Goal: Information Seeking & Learning: Find contact information

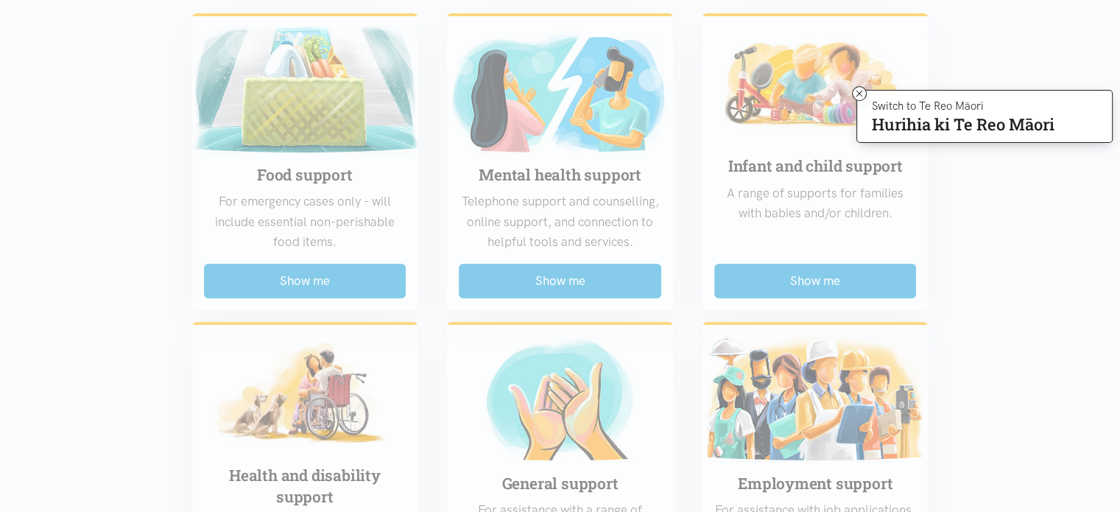
click at [860, 98] on icon at bounding box center [859, 93] width 11 height 11
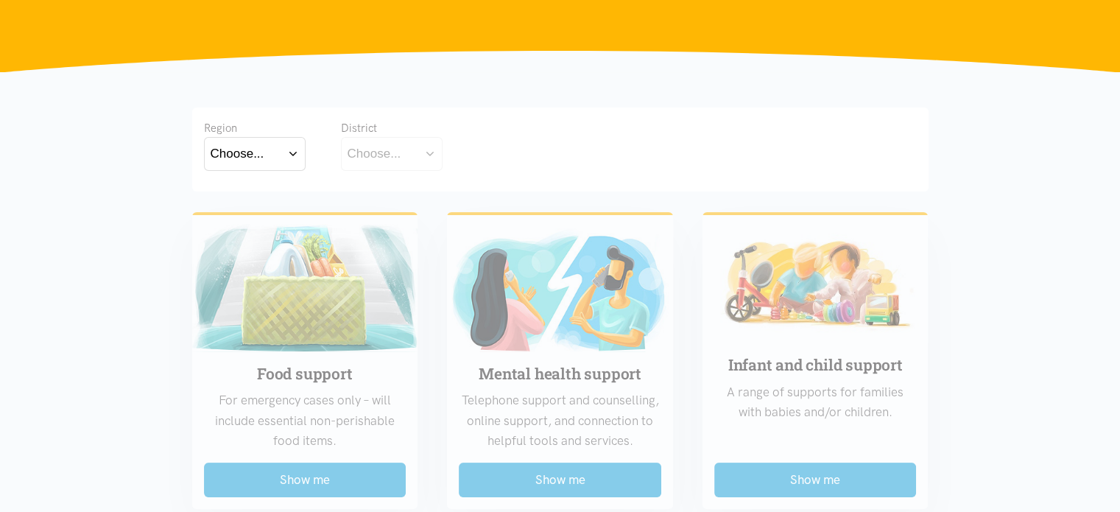
scroll to position [15, 0]
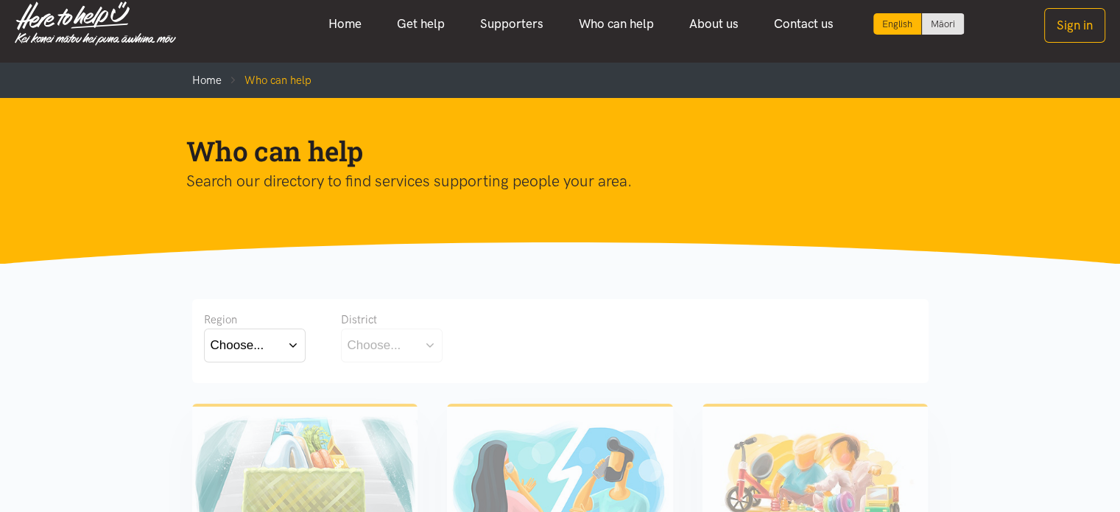
click at [294, 344] on button "Choose..." at bounding box center [255, 344] width 102 height 33
click at [268, 409] on div "[GEOGRAPHIC_DATA]" at bounding box center [255, 410] width 88 height 18
click at [237, 411] on label "[GEOGRAPHIC_DATA]" at bounding box center [255, 410] width 88 height 18
click at [0, 0] on input "[GEOGRAPHIC_DATA]" at bounding box center [0, 0] width 0 height 0
click at [381, 344] on div "Choose..." at bounding box center [375, 345] width 54 height 20
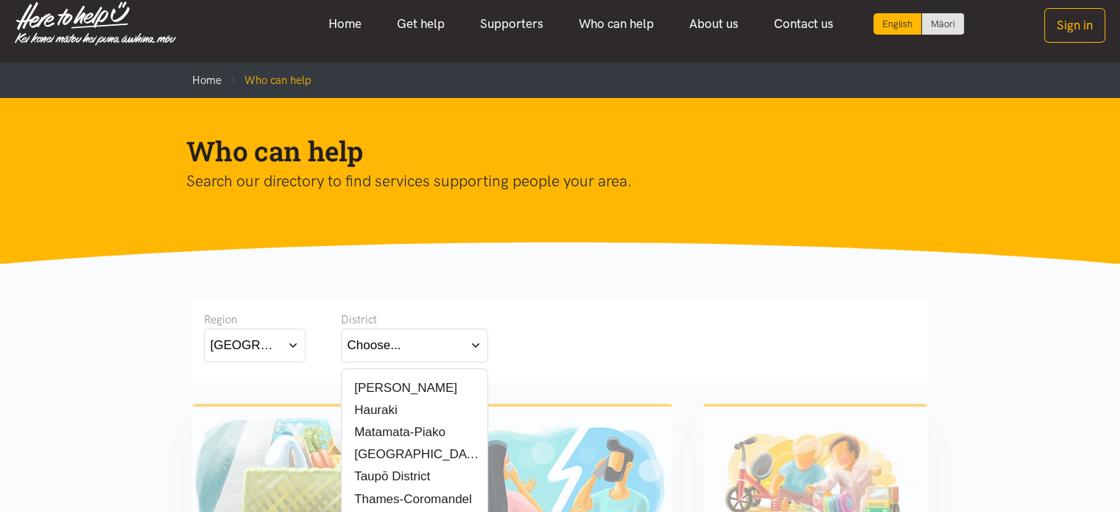
click at [367, 381] on label "[PERSON_NAME]" at bounding box center [403, 387] width 110 height 18
click at [0, 0] on input "[PERSON_NAME]" at bounding box center [0, 0] width 0 height 0
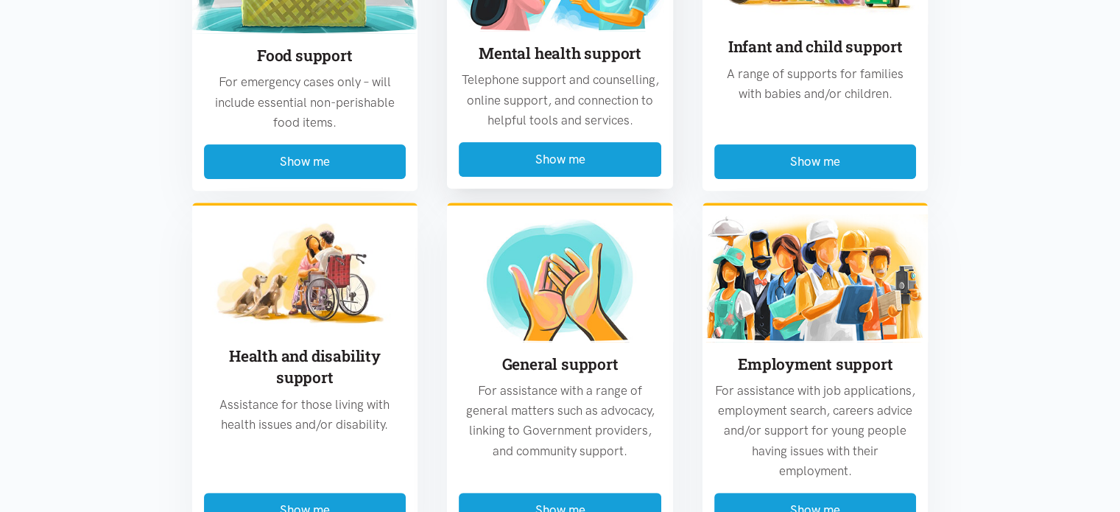
scroll to position [530, 0]
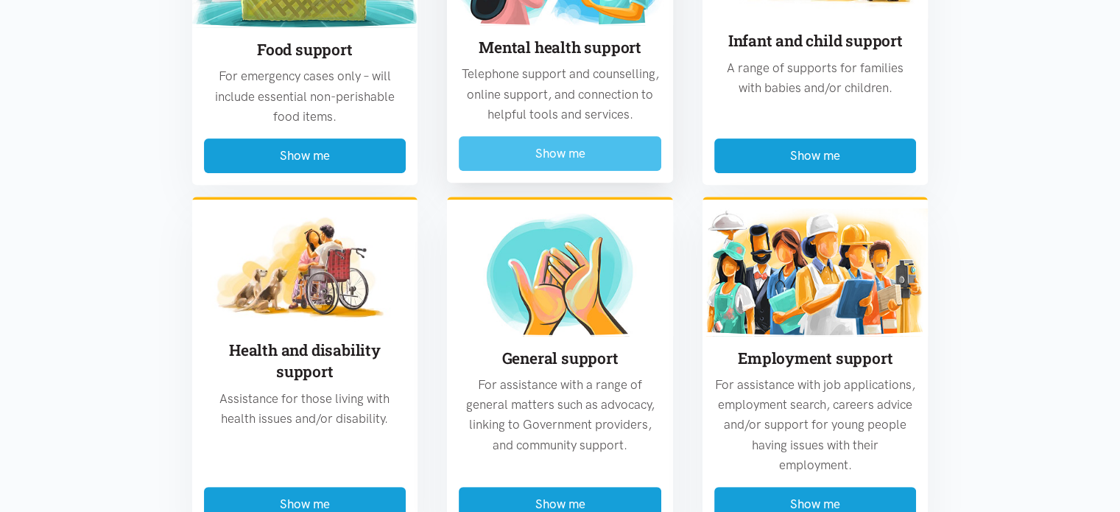
click at [533, 152] on button "Show me" at bounding box center [560, 153] width 202 height 35
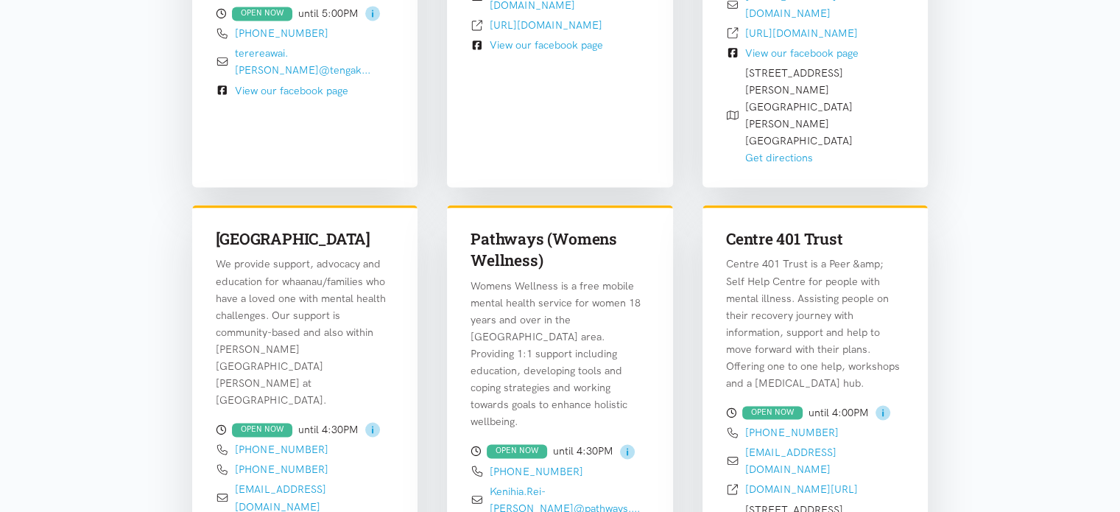
scroll to position [2200, 0]
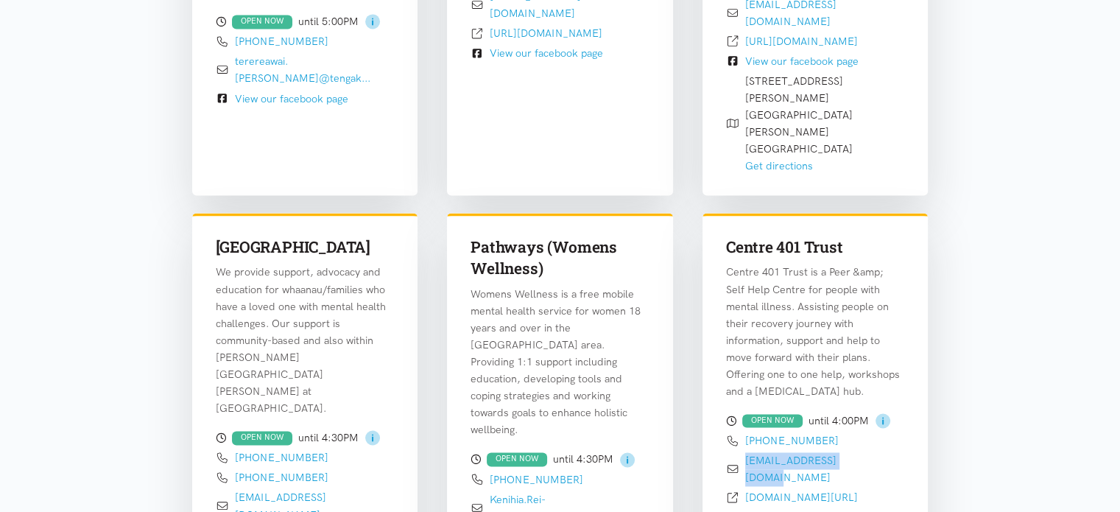
drag, startPoint x: 865, startPoint y: 316, endPoint x: 741, endPoint y: 323, distance: 123.9
click at [741, 452] on div "[EMAIL_ADDRESS][DOMAIN_NAME]" at bounding box center [815, 469] width 179 height 34
copy link "[EMAIL_ADDRESS][DOMAIN_NAME]"
